Goal: Task Accomplishment & Management: Use online tool/utility

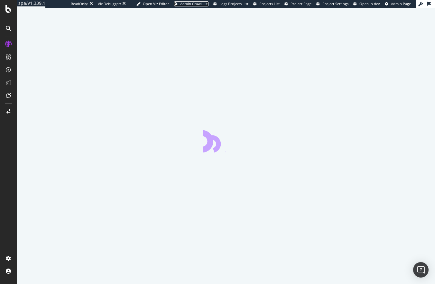
click at [180, 4] on span "Admin Crawl List" at bounding box center [194, 3] width 28 height 5
